Goal: Task Accomplishment & Management: Use online tool/utility

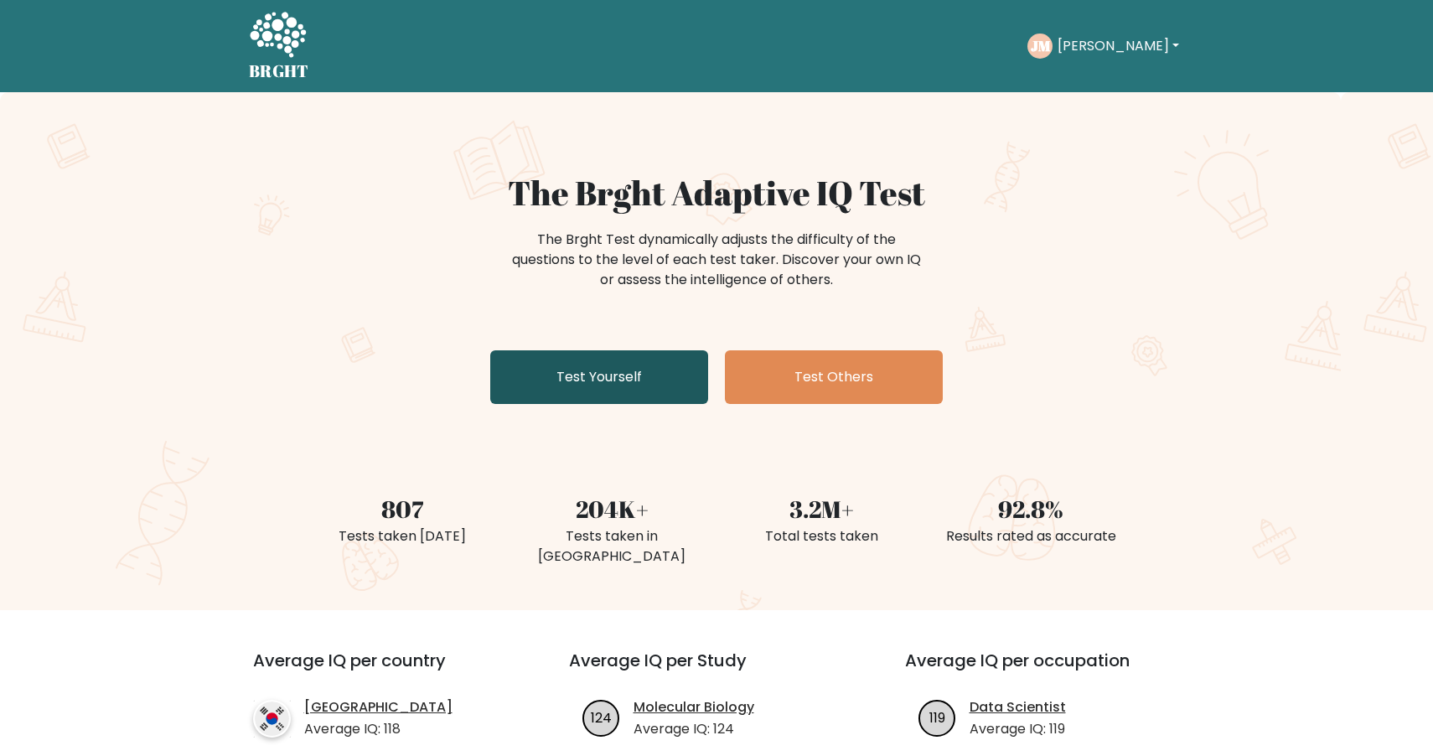
click at [651, 375] on link "Test Yourself" at bounding box center [599, 377] width 218 height 54
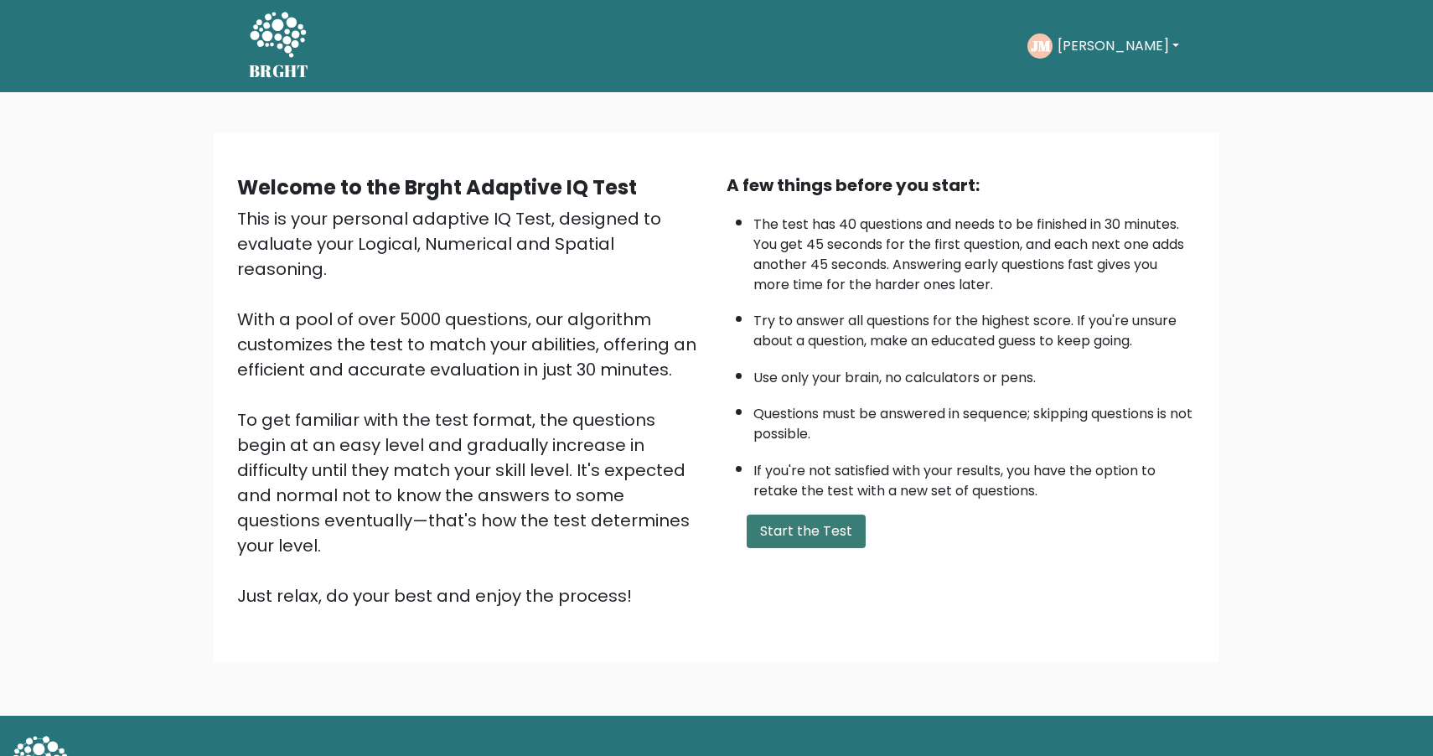
click at [821, 530] on button "Start the Test" at bounding box center [806, 531] width 119 height 34
